Goal: Transaction & Acquisition: Purchase product/service

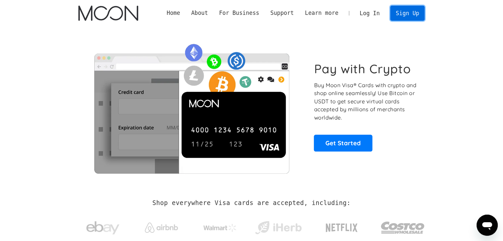
click at [417, 15] on link "Sign Up" at bounding box center [407, 13] width 34 height 15
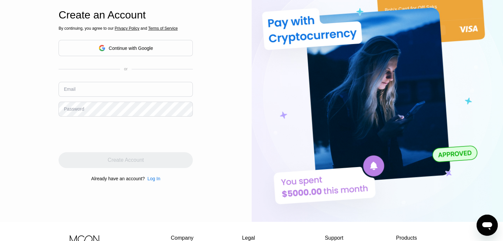
scroll to position [33, 0]
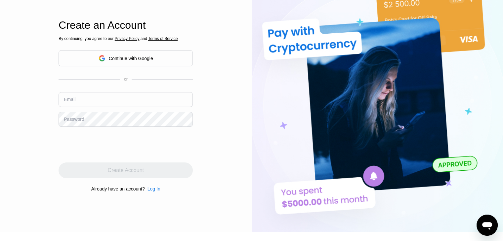
click at [167, 97] on input "text" at bounding box center [125, 99] width 134 height 15
type input "man690898@gmail.com"
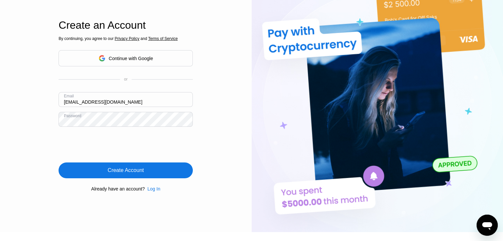
click at [114, 171] on div "Create Account" at bounding box center [126, 170] width 36 height 7
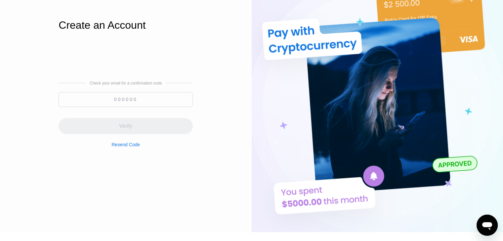
click at [142, 102] on input at bounding box center [125, 99] width 134 height 15
paste input "245841"
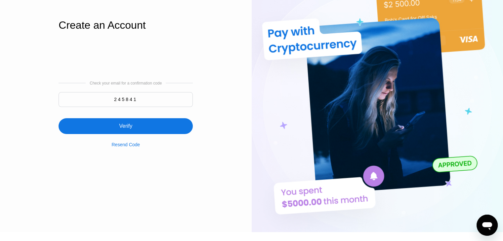
type input "245841"
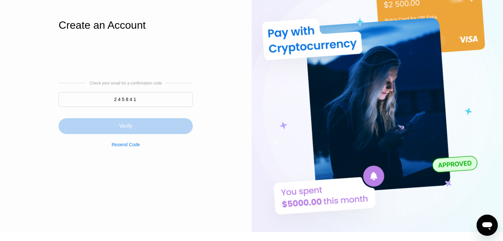
click at [181, 125] on div "Verify" at bounding box center [125, 126] width 134 height 16
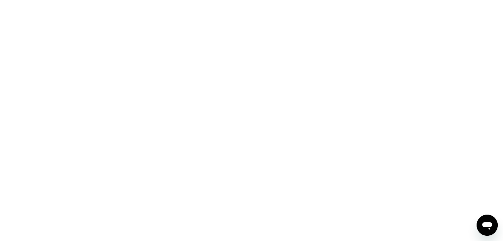
scroll to position [0, 0]
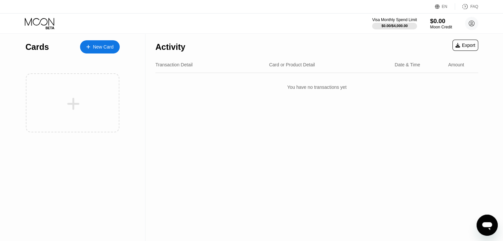
click at [439, 22] on div "$0.00" at bounding box center [441, 21] width 22 height 7
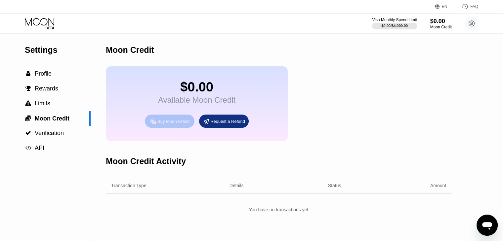
click at [173, 124] on div "Buy Moon Credit" at bounding box center [173, 122] width 32 height 6
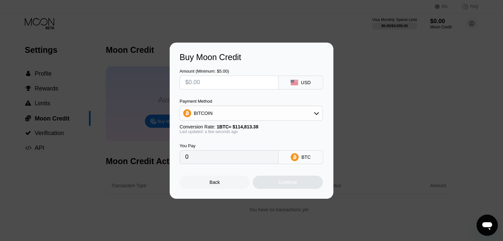
click at [253, 81] on input "text" at bounding box center [229, 82] width 88 height 13
type input "$7"
type input "0.00006097"
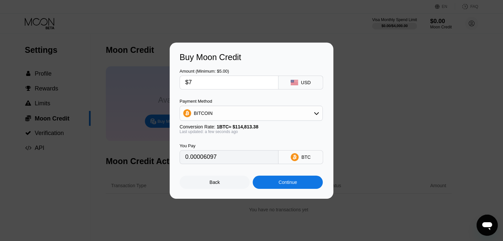
type input "$70"
type input "0.00060969"
type input "$7"
type input "0.00006097"
type input "0"
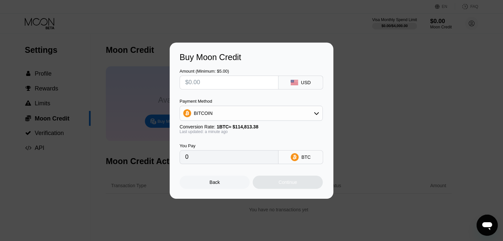
type input "$1"
type input "0.00000871"
type input "$10"
type input "0.00008710"
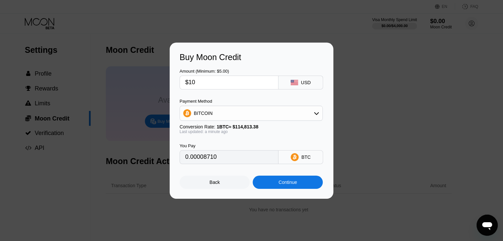
type input "$100"
type input "0.00087098"
type input "$100"
click at [319, 114] on div "BITCOIN" at bounding box center [251, 113] width 142 height 13
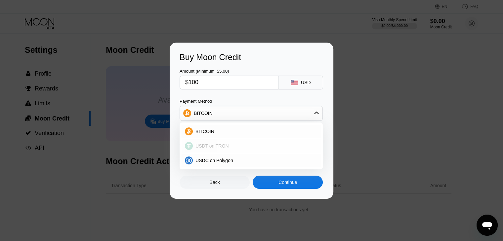
click at [211, 147] on span "USDT on TRON" at bounding box center [211, 145] width 33 height 5
type input "101.01"
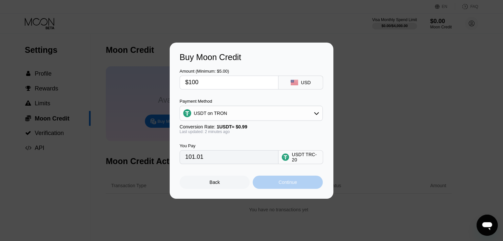
click at [266, 184] on div "Continue" at bounding box center [287, 182] width 70 height 13
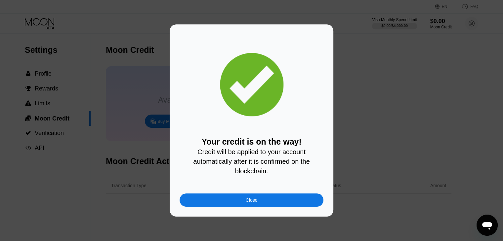
click at [281, 201] on div "Close" at bounding box center [251, 200] width 144 height 13
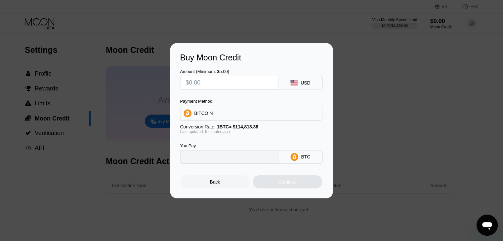
type input "0"
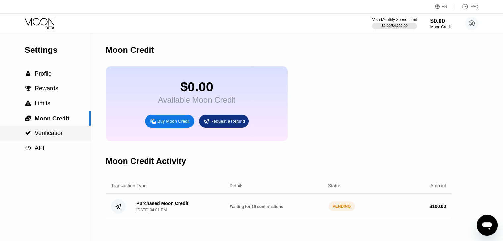
click at [53, 136] on span "Verification" at bounding box center [49, 133] width 29 height 7
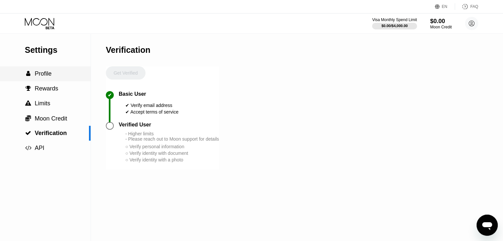
click at [58, 76] on div " Profile" at bounding box center [45, 73] width 91 height 7
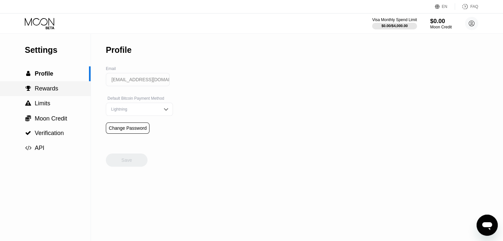
click at [56, 89] on span "Rewards" at bounding box center [46, 88] width 23 height 7
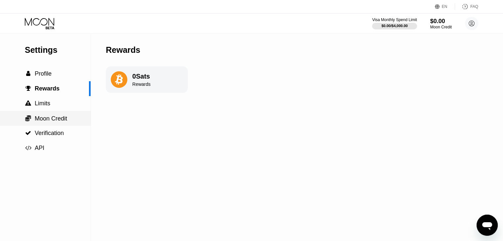
click at [50, 116] on span "Moon Credit" at bounding box center [51, 118] width 32 height 7
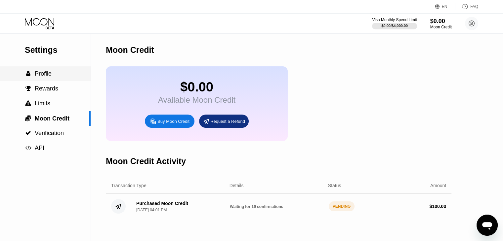
click at [52, 77] on div " Profile" at bounding box center [45, 73] width 91 height 7
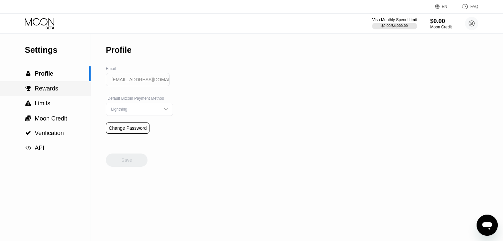
click at [52, 92] on span "Rewards" at bounding box center [46, 88] width 23 height 7
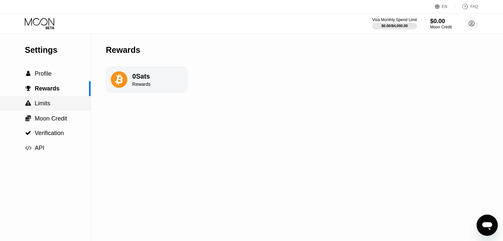
click at [51, 104] on div " Limits" at bounding box center [45, 103] width 91 height 7
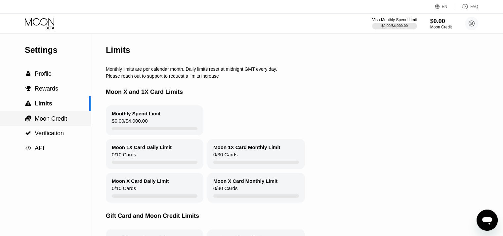
click at [59, 118] on span "Moon Credit" at bounding box center [51, 118] width 32 height 7
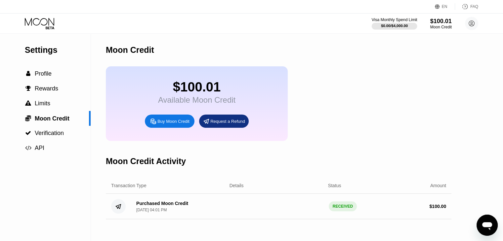
click at [378, 20] on div "Visa Monthly Spend Limit" at bounding box center [394, 20] width 46 height 5
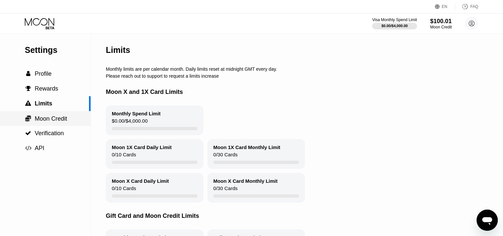
click at [54, 122] on span "Moon Credit" at bounding box center [51, 118] width 32 height 7
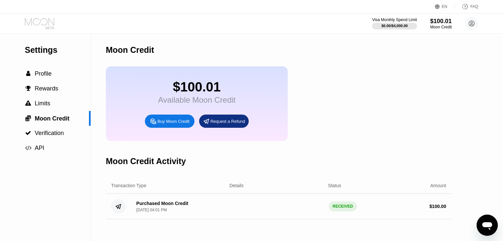
click at [49, 23] on icon at bounding box center [40, 24] width 31 height 12
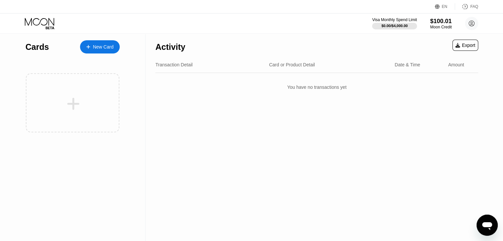
click at [103, 50] on div "New Card" at bounding box center [103, 47] width 20 height 6
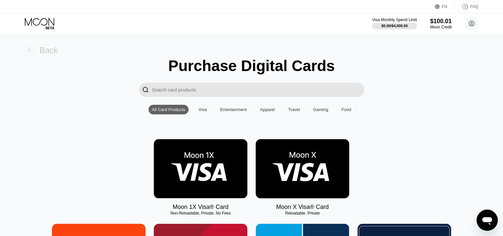
click at [30, 50] on rect at bounding box center [28, 50] width 13 height 13
